Goal: Check status: Check status

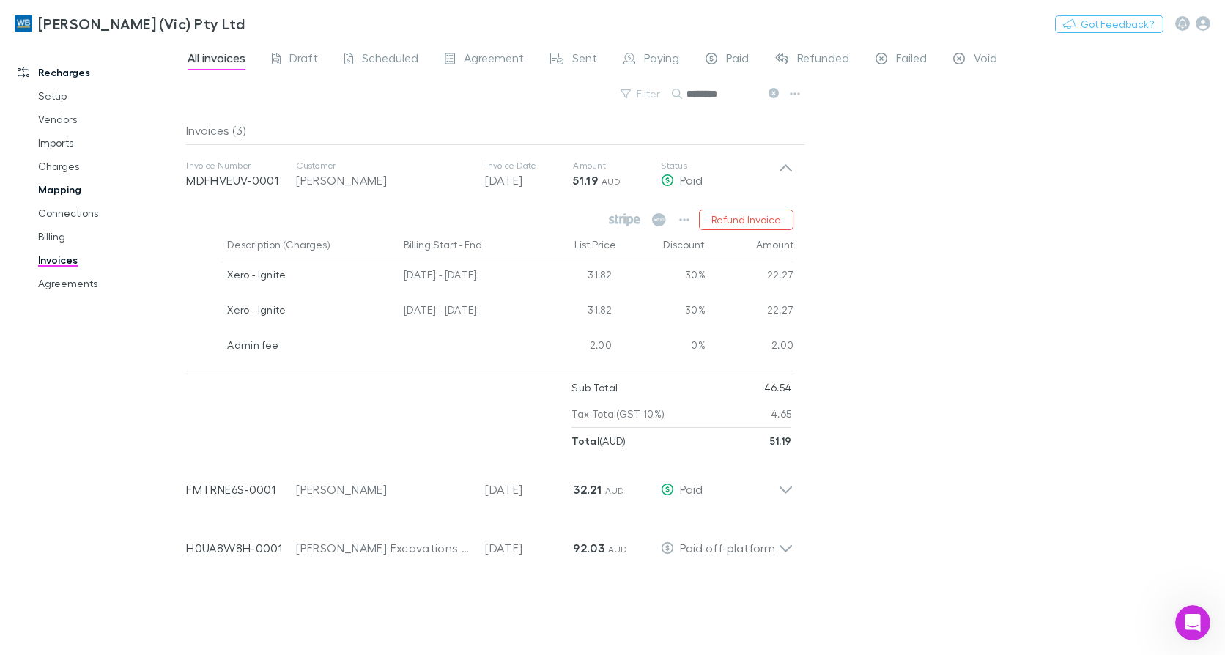
scroll to position [2, 0]
drag, startPoint x: 66, startPoint y: 188, endPoint x: 64, endPoint y: 201, distance: 14.0
click at [66, 185] on link "Mapping" at bounding box center [108, 189] width 171 height 23
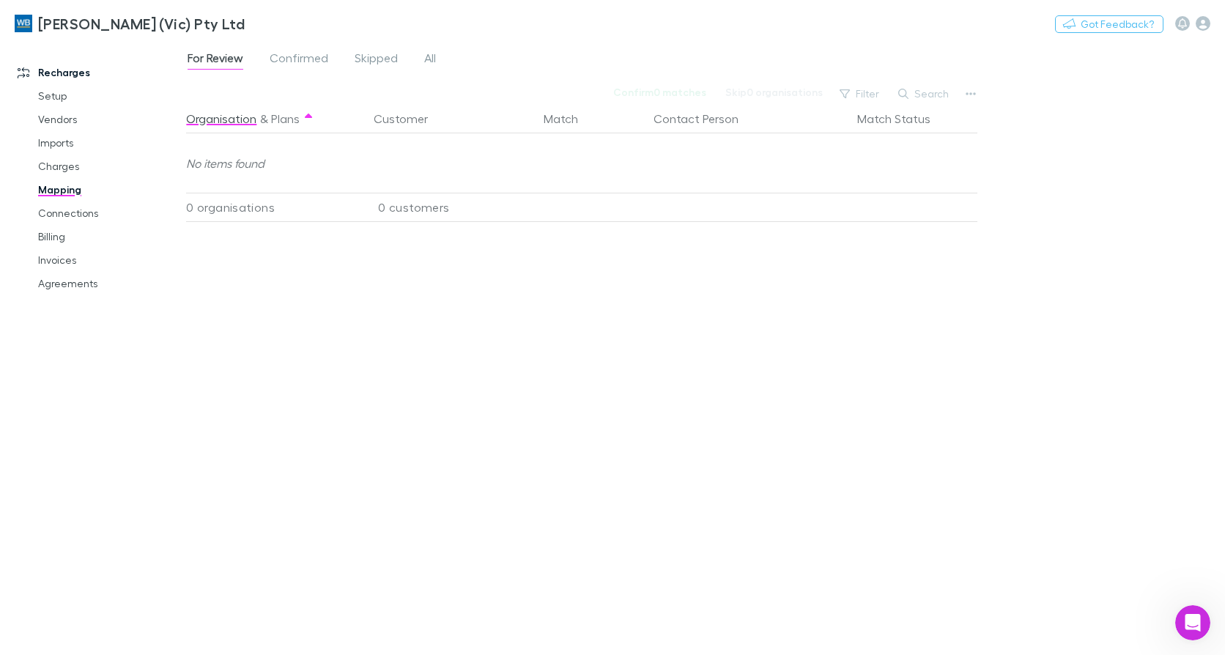
scroll to position [791, 0]
click at [58, 264] on link "Invoices" at bounding box center [108, 259] width 171 height 23
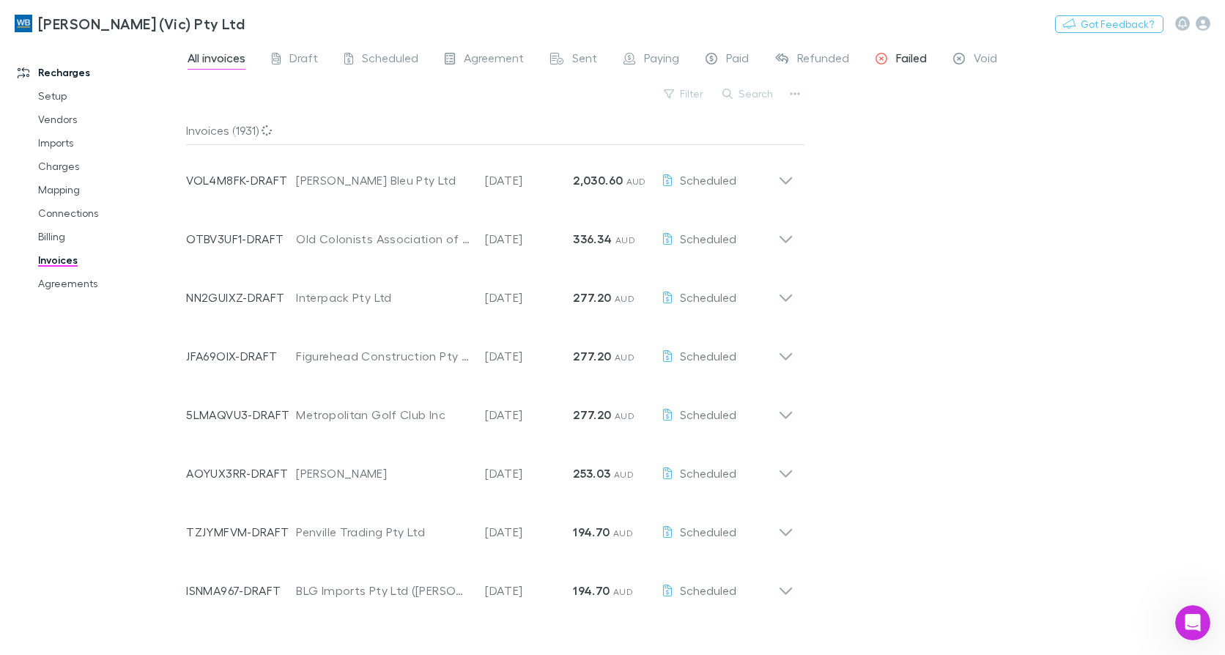
click at [908, 59] on span "Failed" at bounding box center [911, 60] width 31 height 19
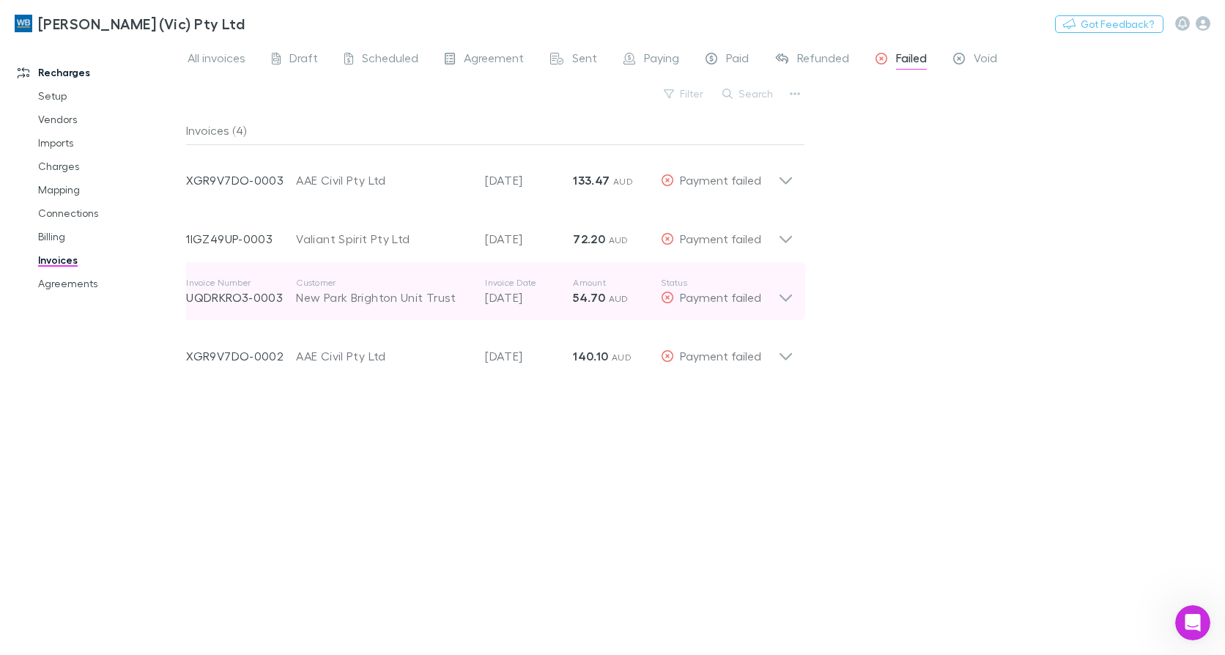
drag, startPoint x: 785, startPoint y: 292, endPoint x: 785, endPoint y: 301, distance: 8.8
click at [785, 292] on icon at bounding box center [785, 291] width 15 height 29
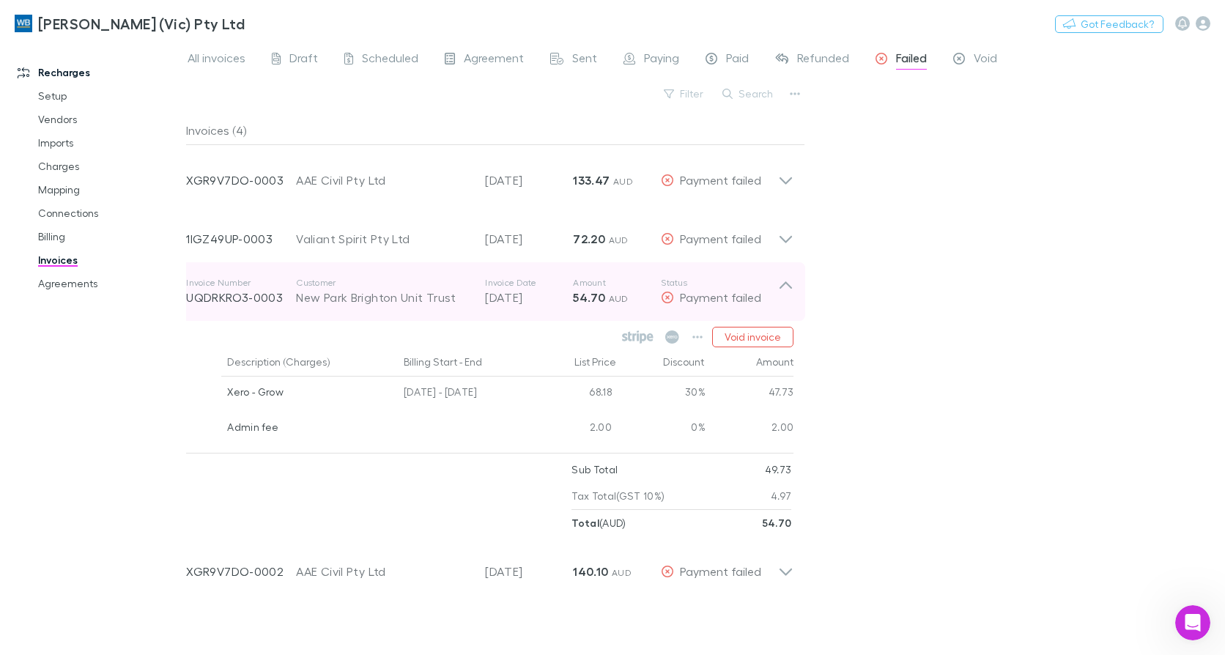
click at [788, 291] on icon at bounding box center [785, 291] width 15 height 29
